Goal: Navigation & Orientation: Find specific page/section

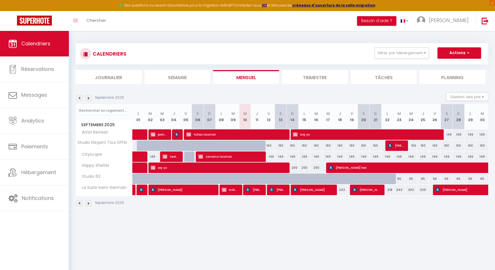
click at [240, 230] on body "🟢 Des questions ou besoin d'assistance pour la migration AirBnB? Connectez-vous…" at bounding box center [247, 166] width 495 height 270
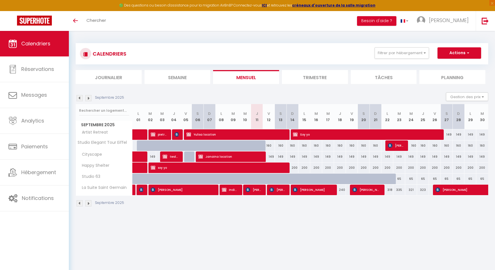
click at [87, 202] on img at bounding box center [88, 203] width 6 height 6
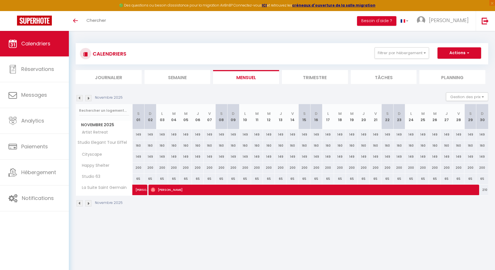
click at [87, 202] on img at bounding box center [88, 203] width 6 height 6
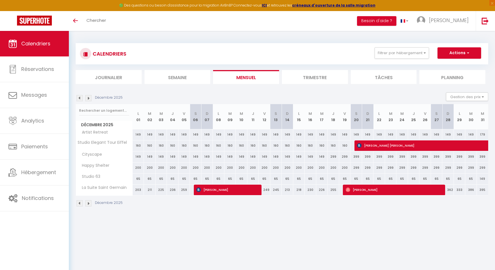
click at [87, 202] on img at bounding box center [88, 203] width 6 height 6
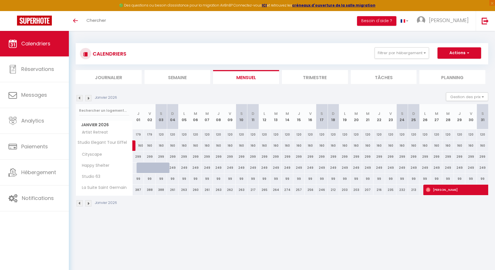
click at [79, 204] on img at bounding box center [79, 203] width 6 height 6
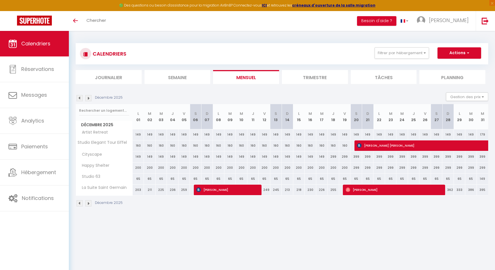
click at [88, 205] on img at bounding box center [88, 203] width 6 height 6
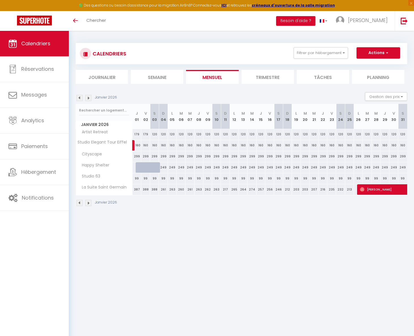
click at [81, 203] on img at bounding box center [79, 203] width 6 height 6
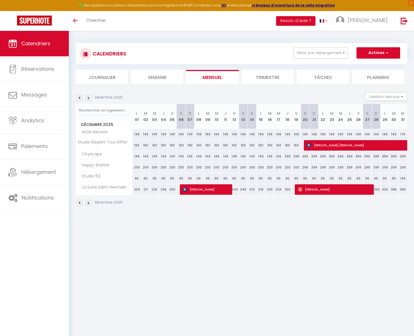
click at [82, 203] on img at bounding box center [79, 203] width 6 height 6
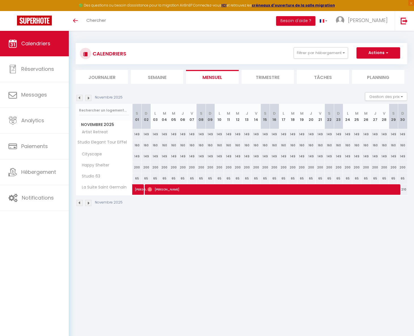
click at [82, 204] on img at bounding box center [79, 203] width 6 height 6
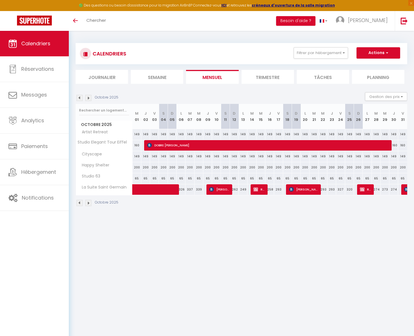
click at [83, 204] on div "Octobre 2025" at bounding box center [98, 203] width 44 height 6
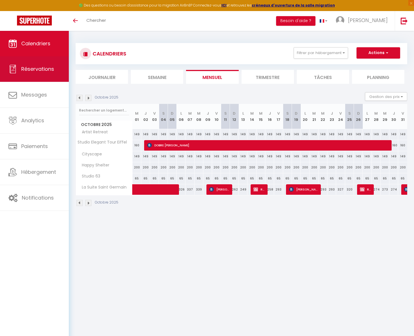
click at [31, 63] on link "Réservations" at bounding box center [34, 68] width 69 height 25
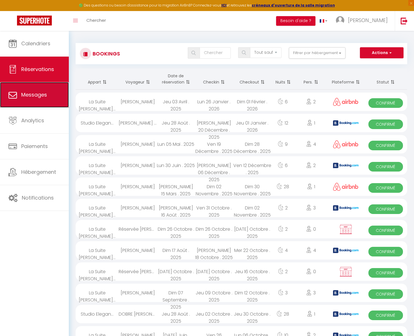
click at [32, 93] on span "Messages" at bounding box center [34, 94] width 26 height 7
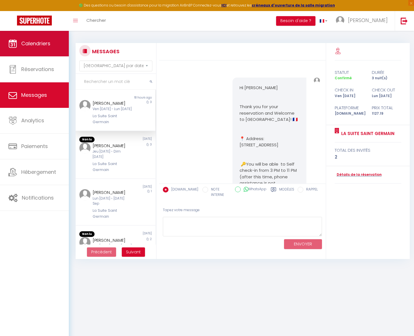
scroll to position [501, 0]
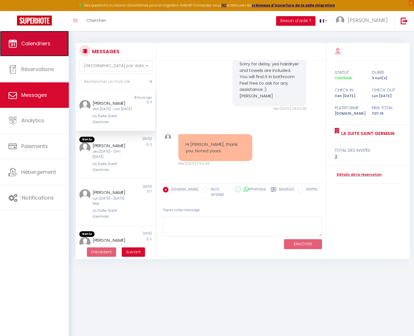
click at [39, 50] on link "Calendriers" at bounding box center [34, 43] width 69 height 25
